Goal: Information Seeking & Learning: Learn about a topic

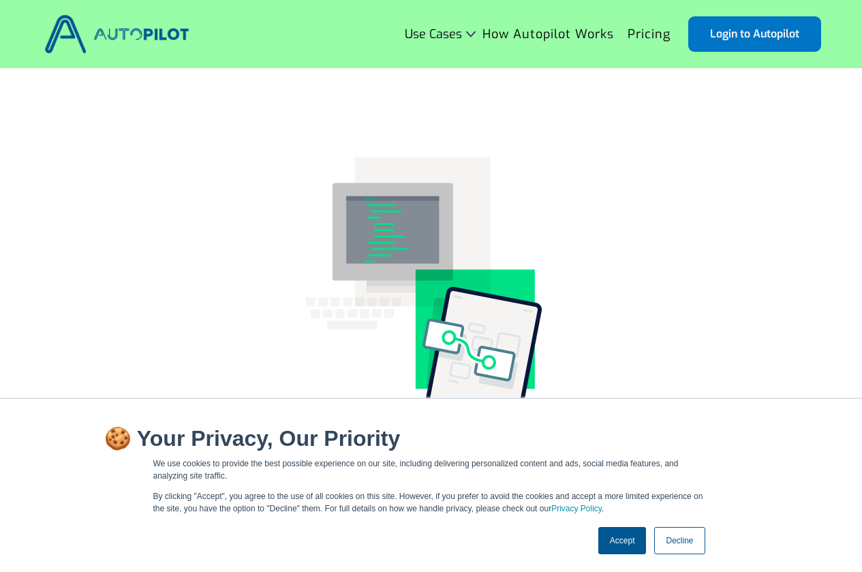
click at [615, 538] on link "Accept" at bounding box center [622, 540] width 48 height 27
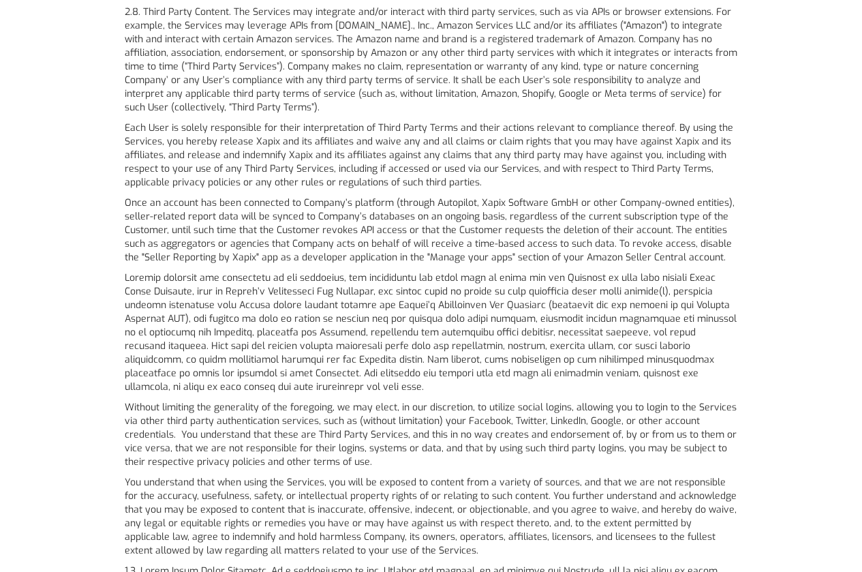
scroll to position [1703, 0]
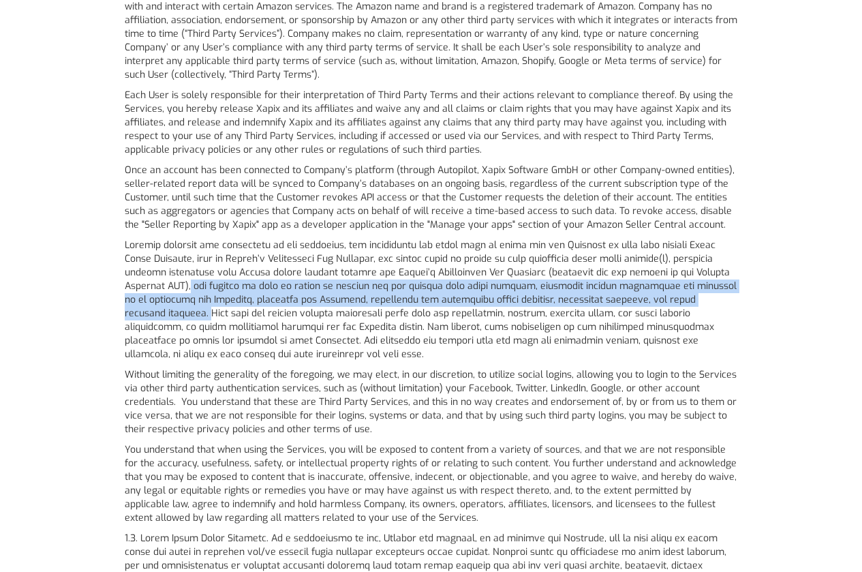
drag, startPoint x: 184, startPoint y: 257, endPoint x: 172, endPoint y: 283, distance: 28.6
click at [172, 283] on p at bounding box center [431, 299] width 613 height 123
copy p "and consent to give us access to collect and use certain data found therein, in…"
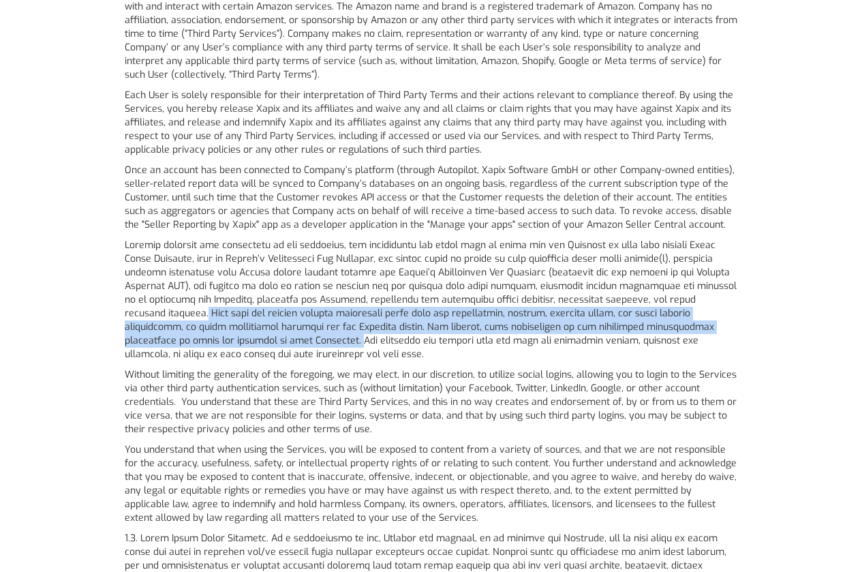
drag, startPoint x: 168, startPoint y: 283, endPoint x: 252, endPoint y: 308, distance: 88.2
click at [252, 308] on p at bounding box center [431, 299] width 613 height 123
copy p "Such data may include without limitation sales data and information, pricing, s…"
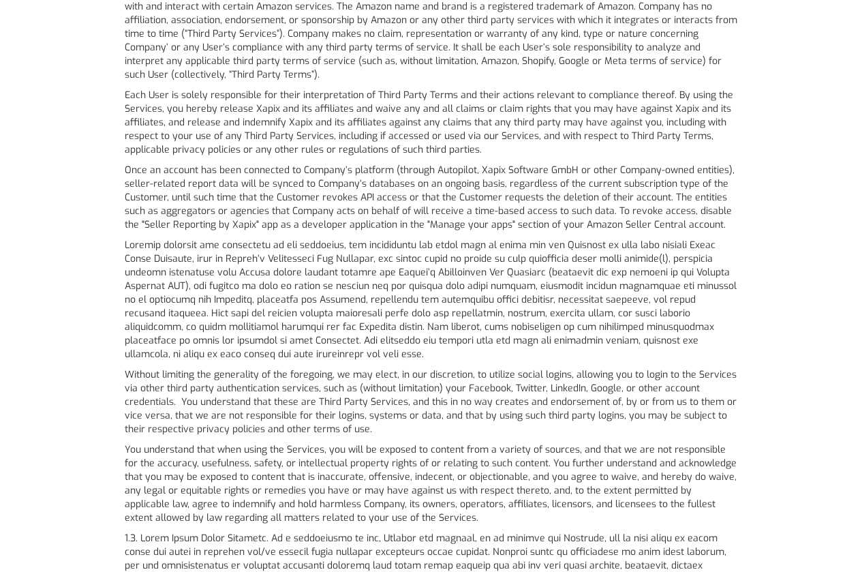
click at [301, 368] on p "Without limiting the generality of the foregoing, we may elect, in our discreti…" at bounding box center [431, 402] width 613 height 68
click at [347, 332] on p at bounding box center [431, 299] width 613 height 123
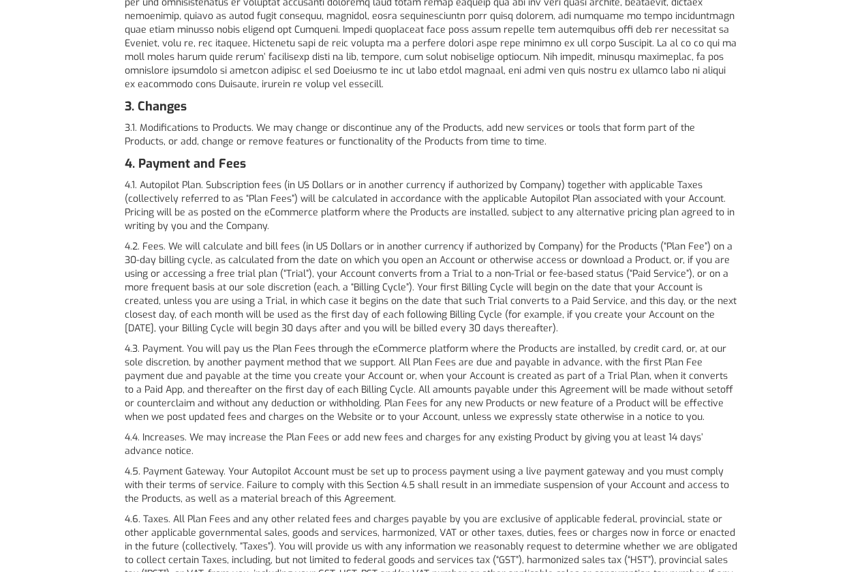
scroll to position [2316, 0]
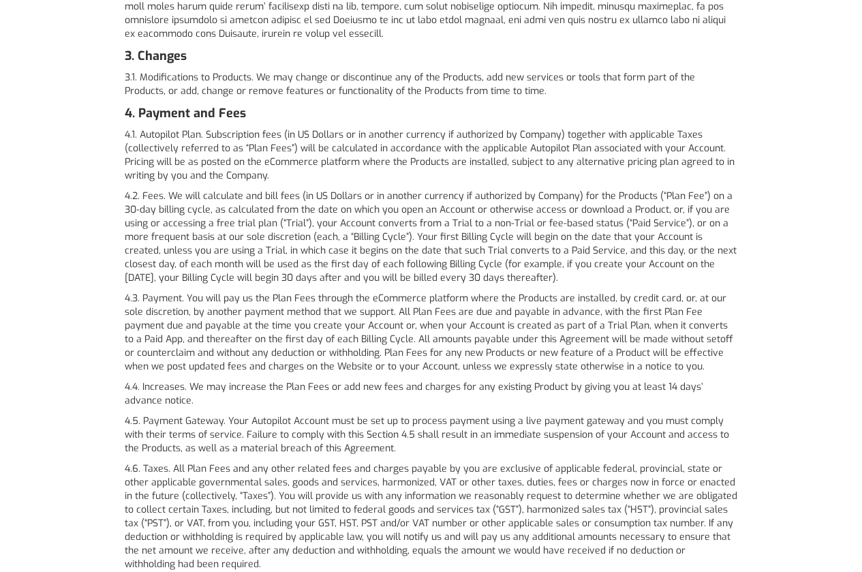
click at [131, 380] on p "4.4. Increases. We may increase the Plan Fees or add new fees and charges for a…" at bounding box center [431, 393] width 613 height 27
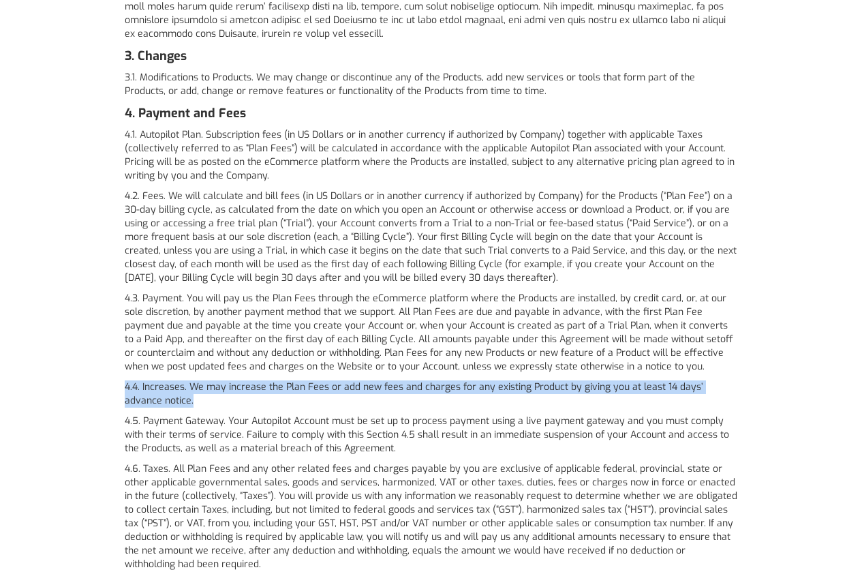
drag, startPoint x: 125, startPoint y: 360, endPoint x: 167, endPoint y: 367, distance: 42.9
click at [167, 380] on p "4.4. Increases. We may increase the Plan Fees or add new fees and charges for a…" at bounding box center [431, 393] width 613 height 27
copy p "4.4. Increases. We may increase the Plan Fees or add new fees and charges for a…"
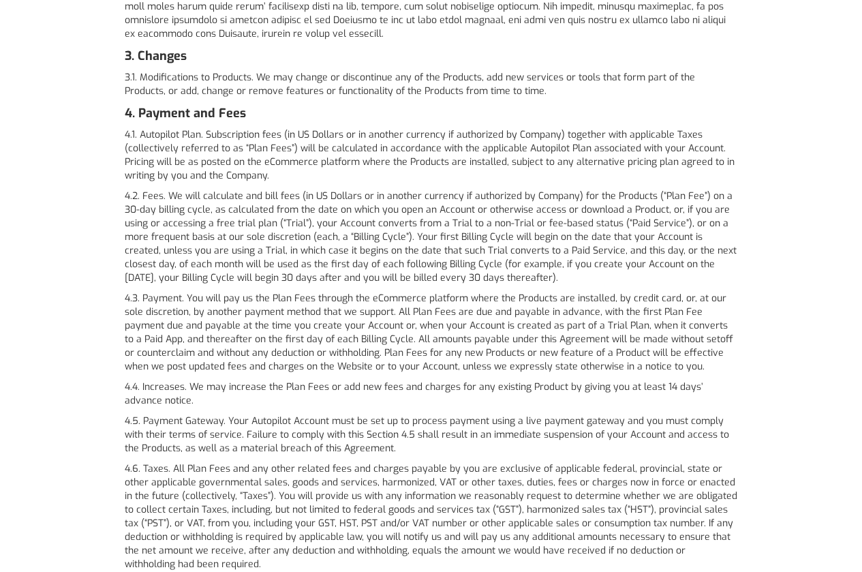
click at [330, 326] on p "4.3. Payment. You will pay us the Plan Fees through the eCommerce platform wher…" at bounding box center [431, 333] width 613 height 82
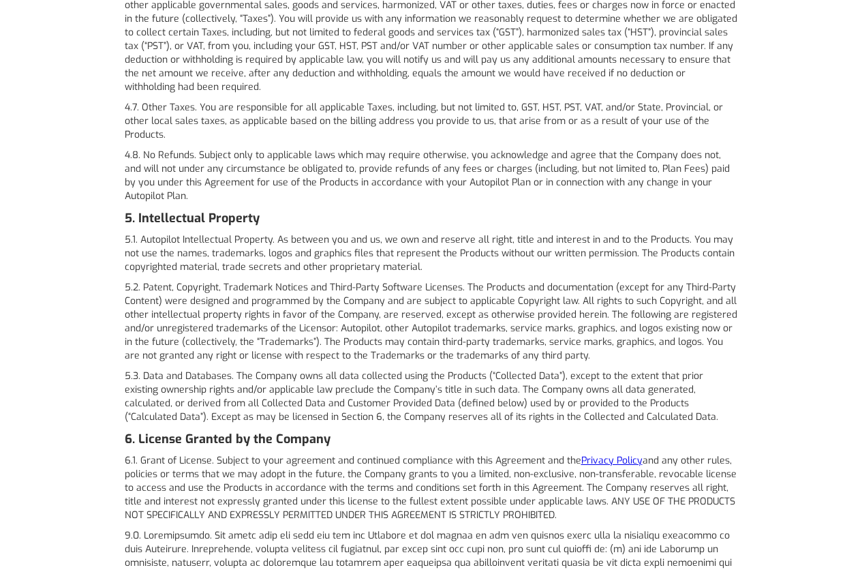
scroll to position [2861, 0]
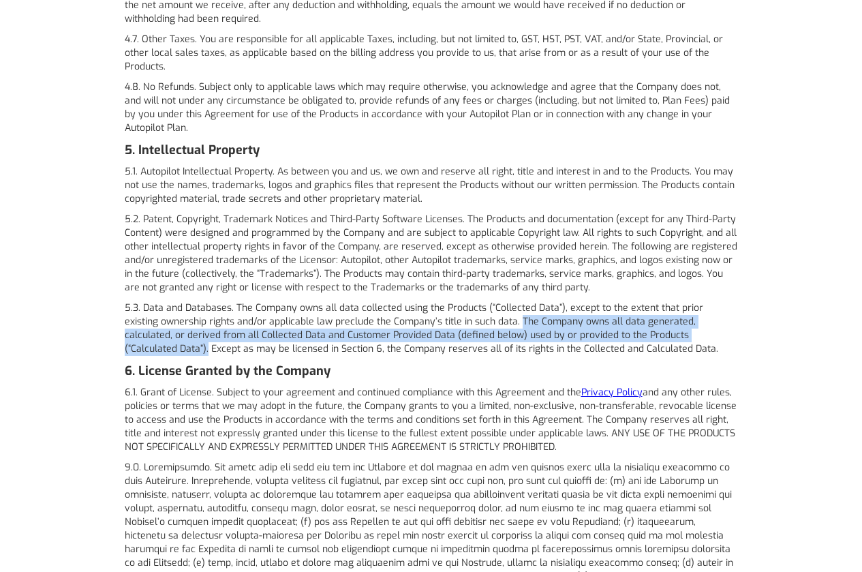
drag, startPoint x: 484, startPoint y: 292, endPoint x: 706, endPoint y: 304, distance: 222.4
click at [706, 304] on p "5.3. Data and Databases. The Company owns all data collected using the Products…" at bounding box center [431, 328] width 613 height 55
copy p "The Company owns all data generated, calculated, or derived from all Collected …"
click at [326, 302] on p "5.3. Data and Databases. The Company owns all data collected using the Products…" at bounding box center [431, 328] width 613 height 55
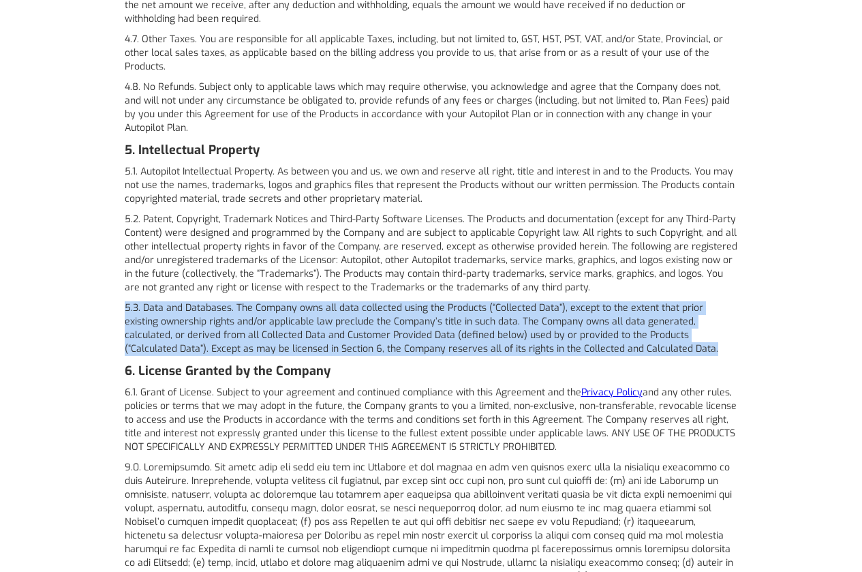
drag, startPoint x: 126, startPoint y: 279, endPoint x: 605, endPoint y: 326, distance: 481.2
click at [605, 326] on p "5.3. Data and Databases. The Company owns all data collected using the Products…" at bounding box center [431, 328] width 613 height 55
copy p "5.3. Data and Databases. The Company owns all data collected using the Products…"
click at [500, 305] on p "5.3. Data and Databases. The Company owns all data collected using the Products…" at bounding box center [431, 328] width 613 height 55
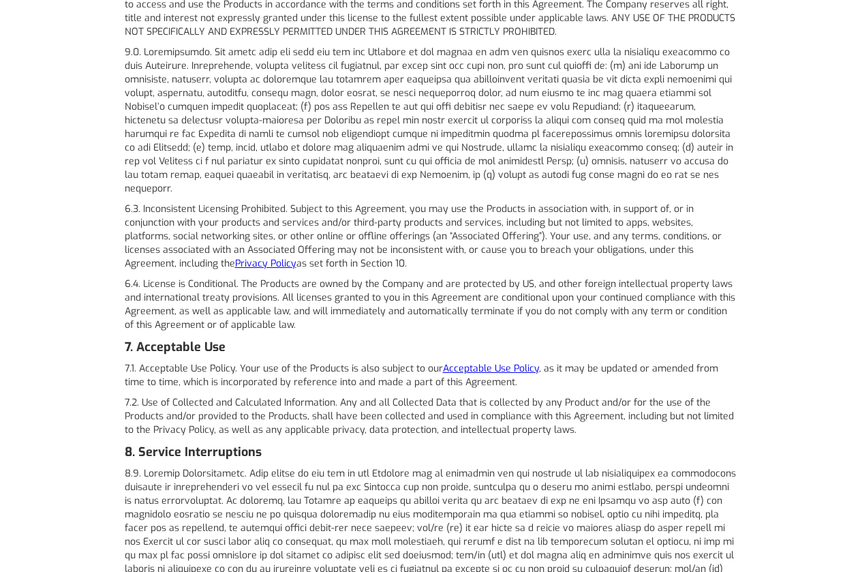
scroll to position [3310, 0]
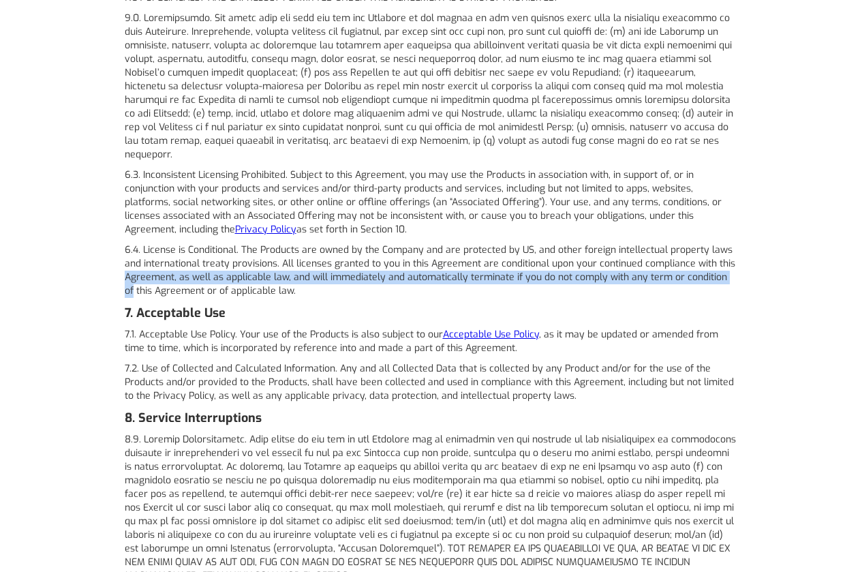
drag, startPoint x: 861, startPoint y: 226, endPoint x: 858, endPoint y: 235, distance: 9.9
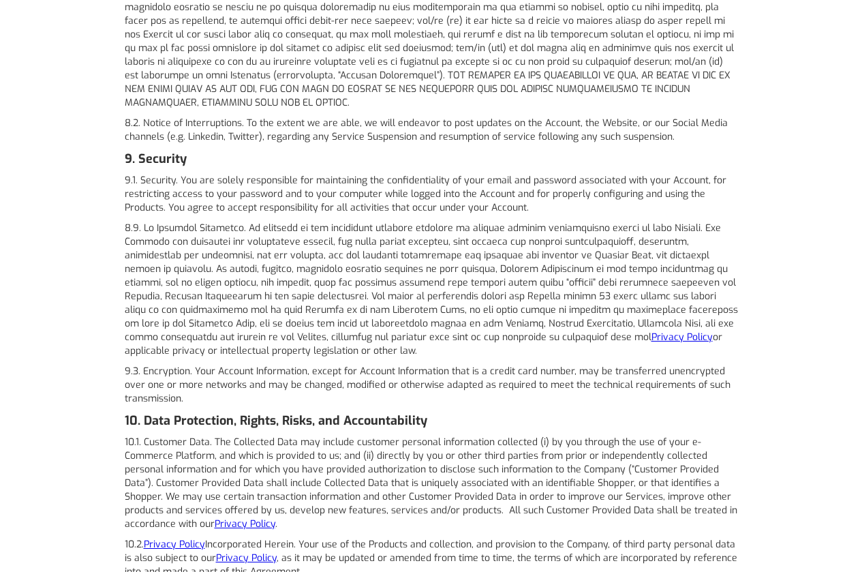
scroll to position [3806, 0]
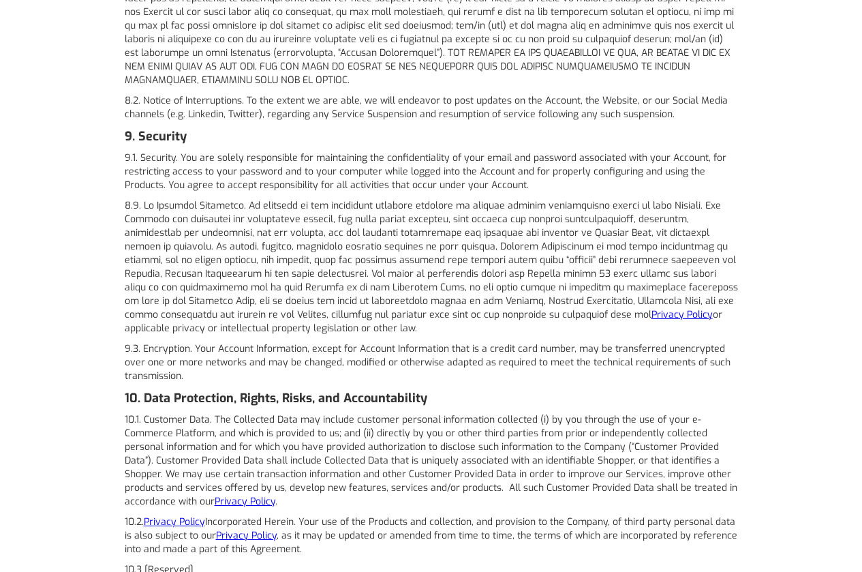
click at [125, 199] on p "Privacy Policy or applicable privacy or intellectual property legislation or ot…" at bounding box center [431, 267] width 613 height 136
drag, startPoint x: 125, startPoint y: 163, endPoint x: 243, endPoint y: 164, distance: 117.9
click at [243, 199] on p "Privacy Policy or applicable privacy or intellectual property legislation or ot…" at bounding box center [431, 267] width 613 height 136
copy p "9.2. No Security Guarantee."
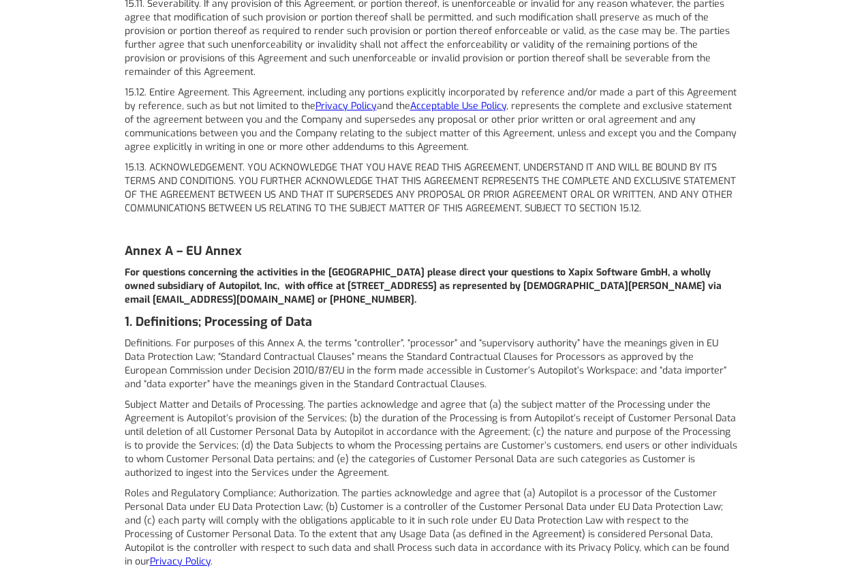
scroll to position [6735, 0]
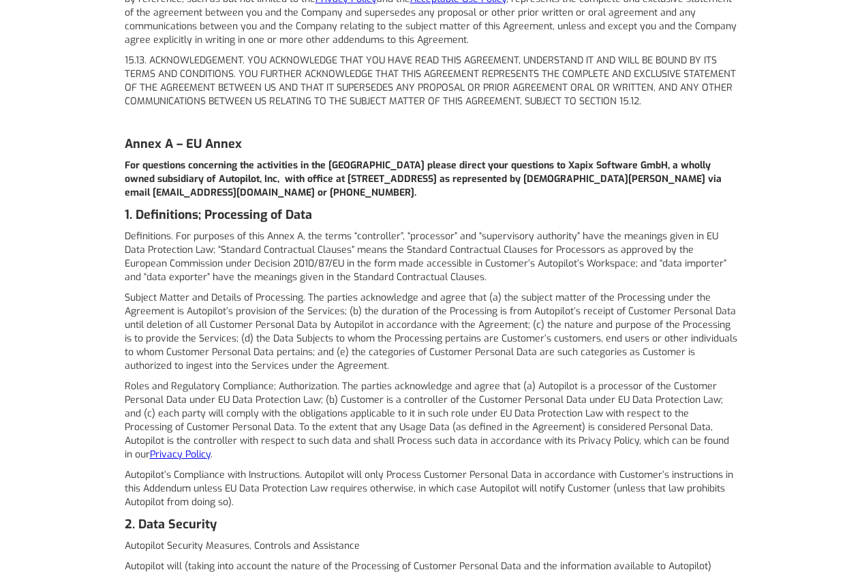
scroll to position [6803, 0]
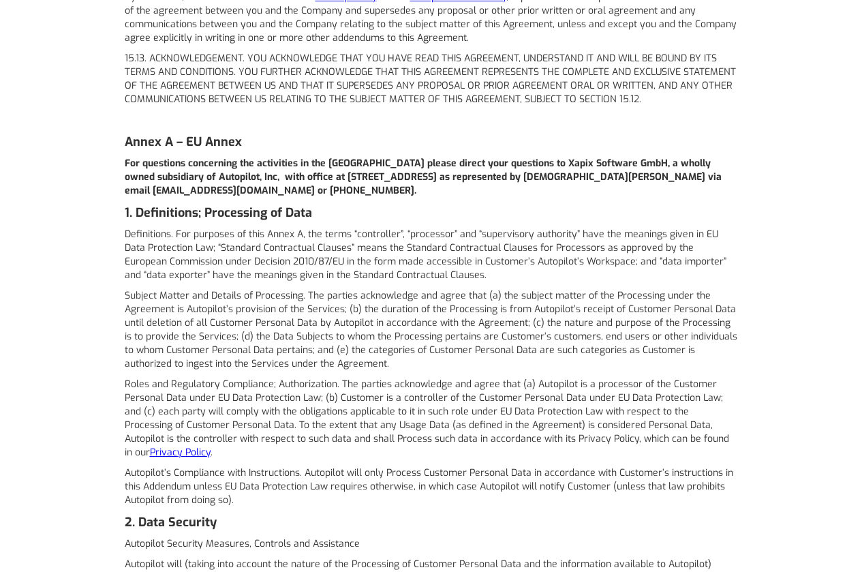
click at [211, 446] on link "Privacy Policy" at bounding box center [180, 452] width 61 height 13
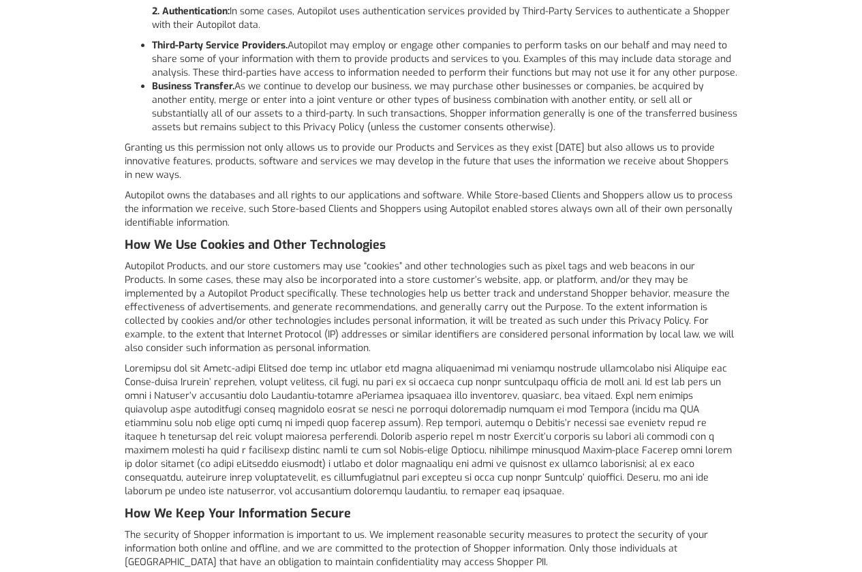
scroll to position [2112, 0]
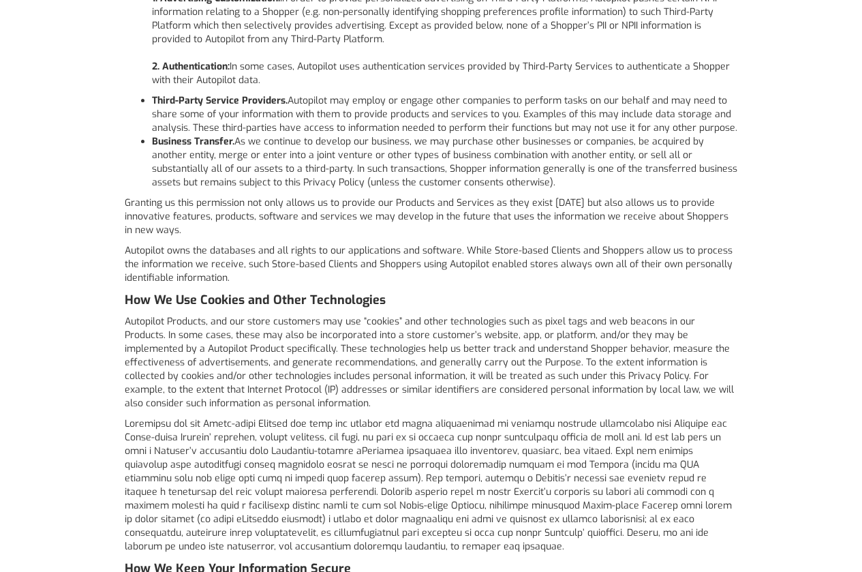
click at [78, 252] on body "Use Cases Grow traffic, views & ranking Product search optimization Boost organ…" at bounding box center [431, 208] width 862 height 4640
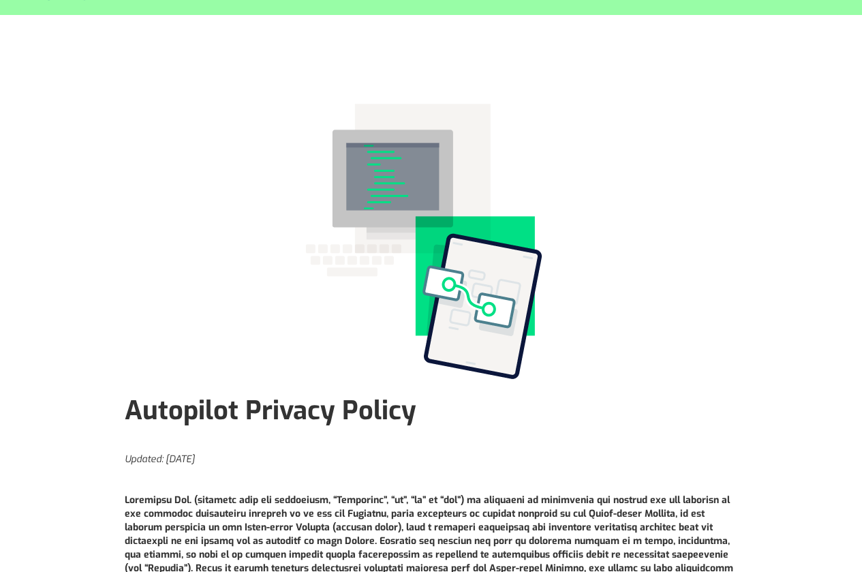
scroll to position [0, 0]
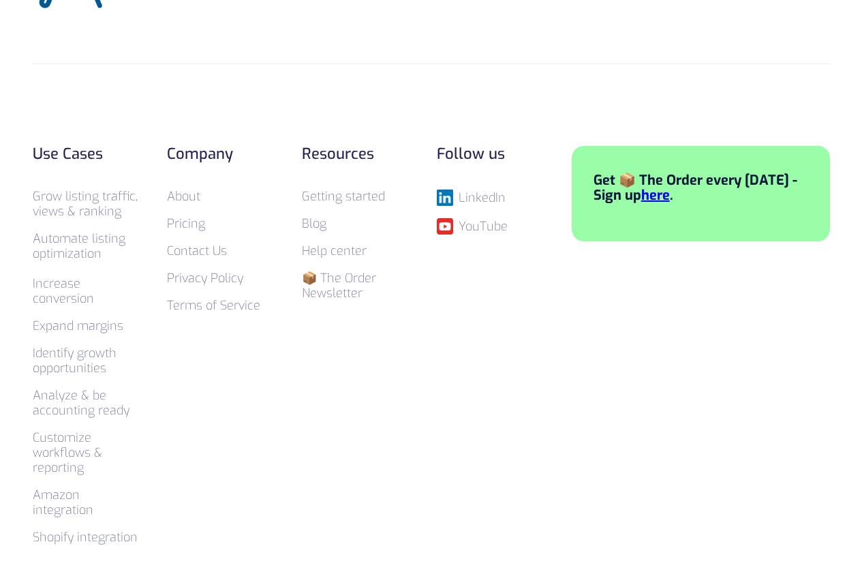
scroll to position [8606, 0]
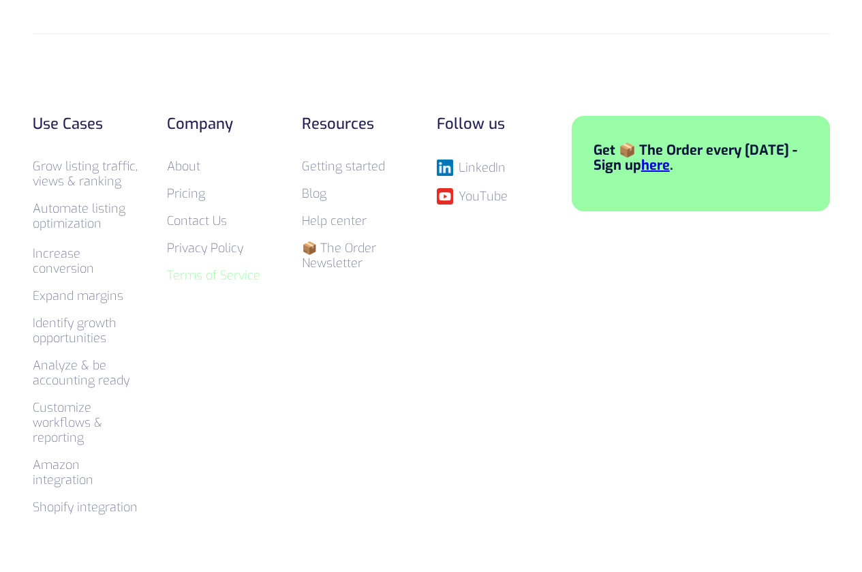
click at [206, 267] on link "Terms of Service" at bounding box center [213, 275] width 93 height 16
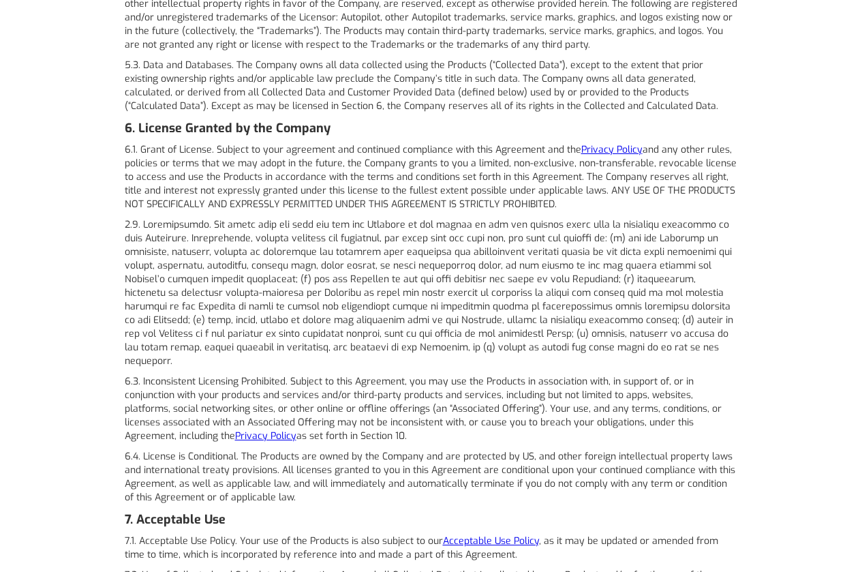
scroll to position [3134, 0]
